Goal: Task Accomplishment & Management: Use online tool/utility

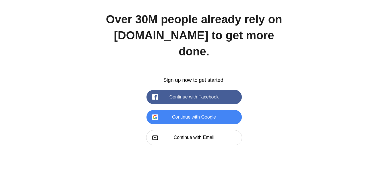
scroll to position [815, 0]
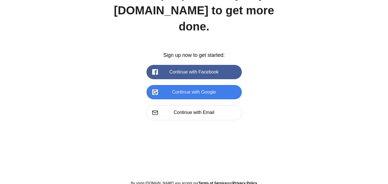
click at [191, 85] on button "Continue with Google" at bounding box center [194, 92] width 95 height 14
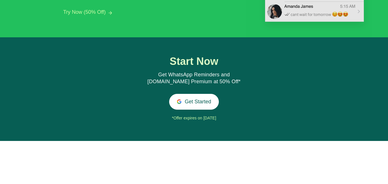
scroll to position [617, 0]
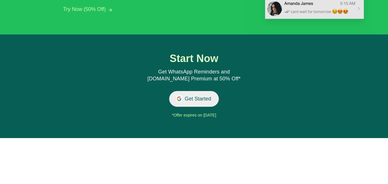
click at [193, 103] on button "Get Started" at bounding box center [194, 99] width 50 height 16
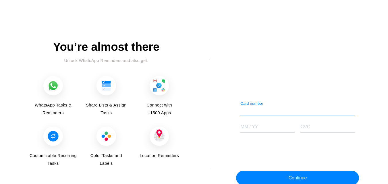
scroll to position [733, 0]
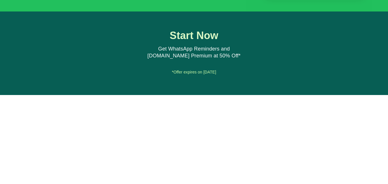
scroll to position [663, 0]
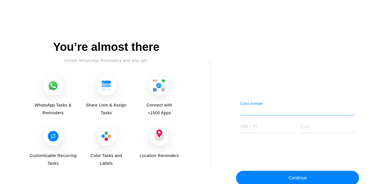
scroll to position [663, 0]
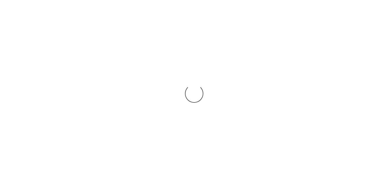
scroll to position [720, 0]
